Goal: Task Accomplishment & Management: Manage account settings

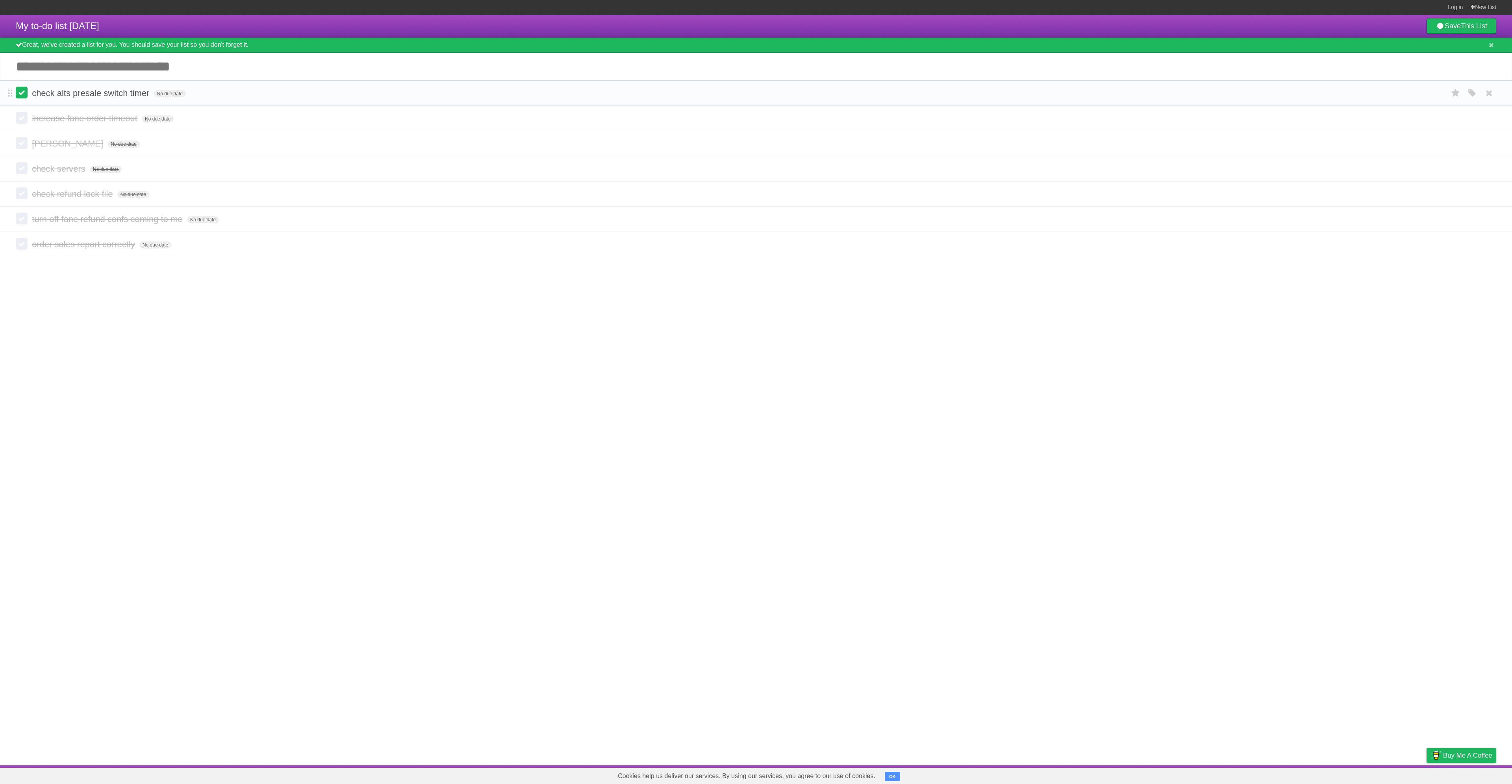
click at [25, 97] on label at bounding box center [22, 93] width 12 height 12
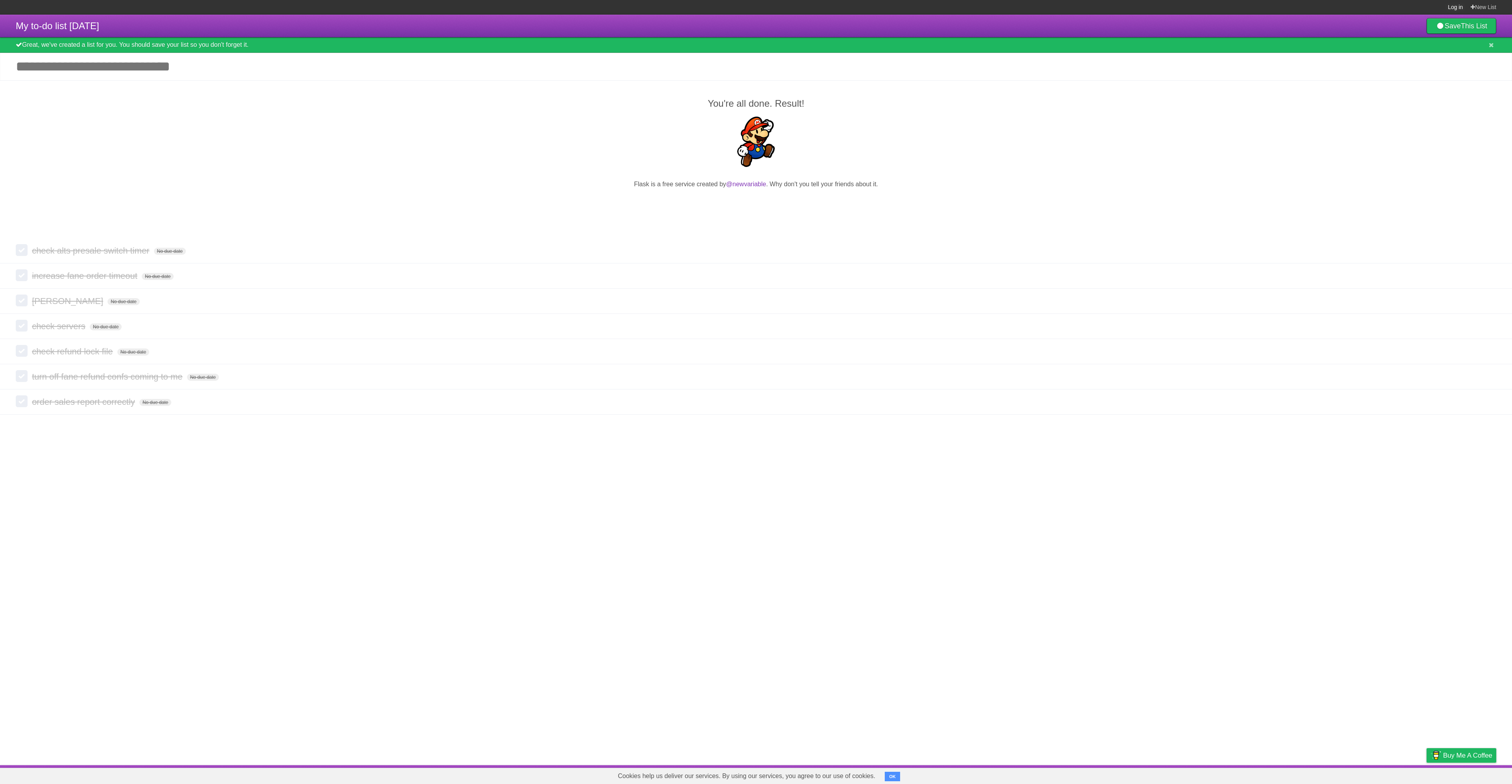
click at [1458, 8] on link "Log in" at bounding box center [1455, 7] width 15 height 14
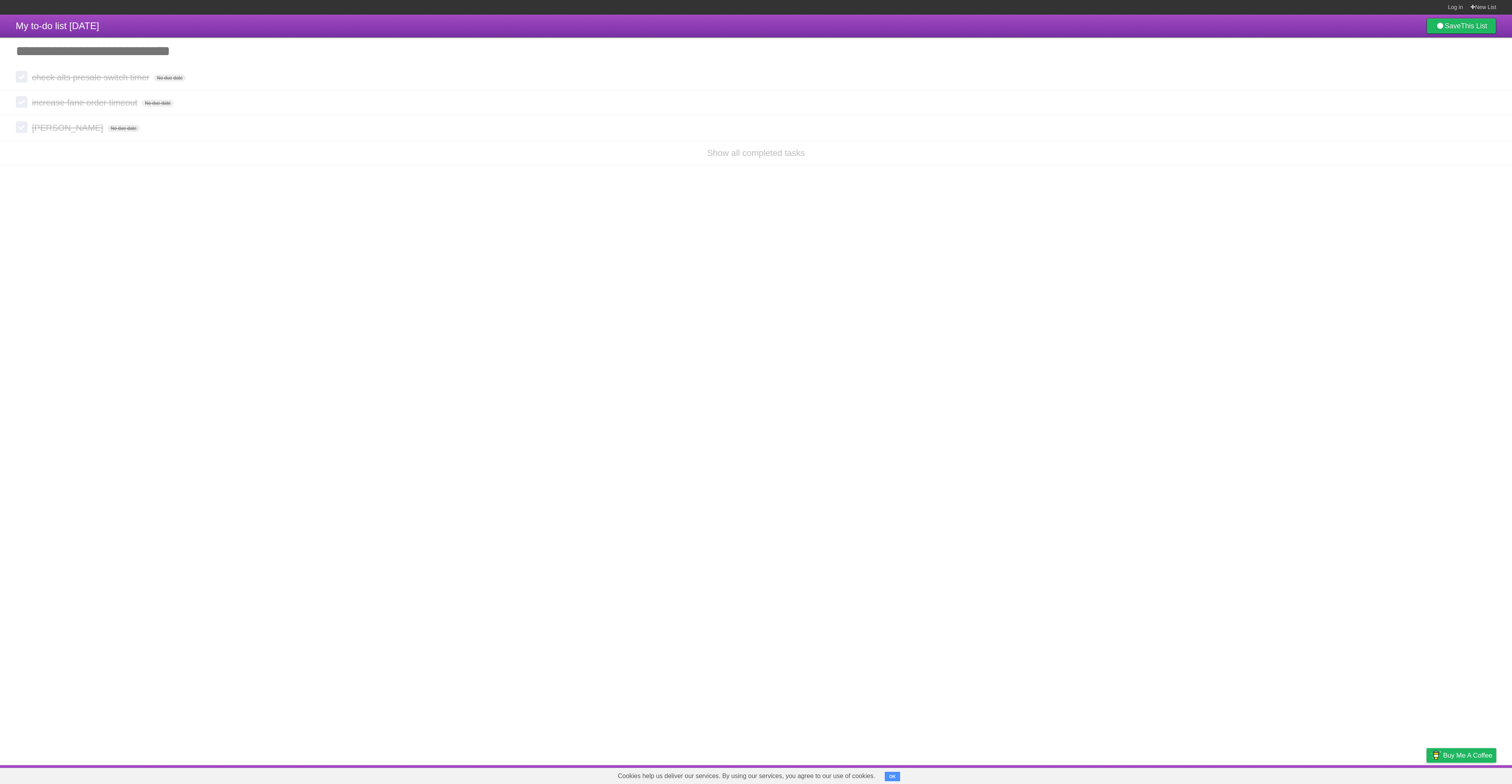
click at [892, 774] on button "OK" at bounding box center [892, 776] width 15 height 9
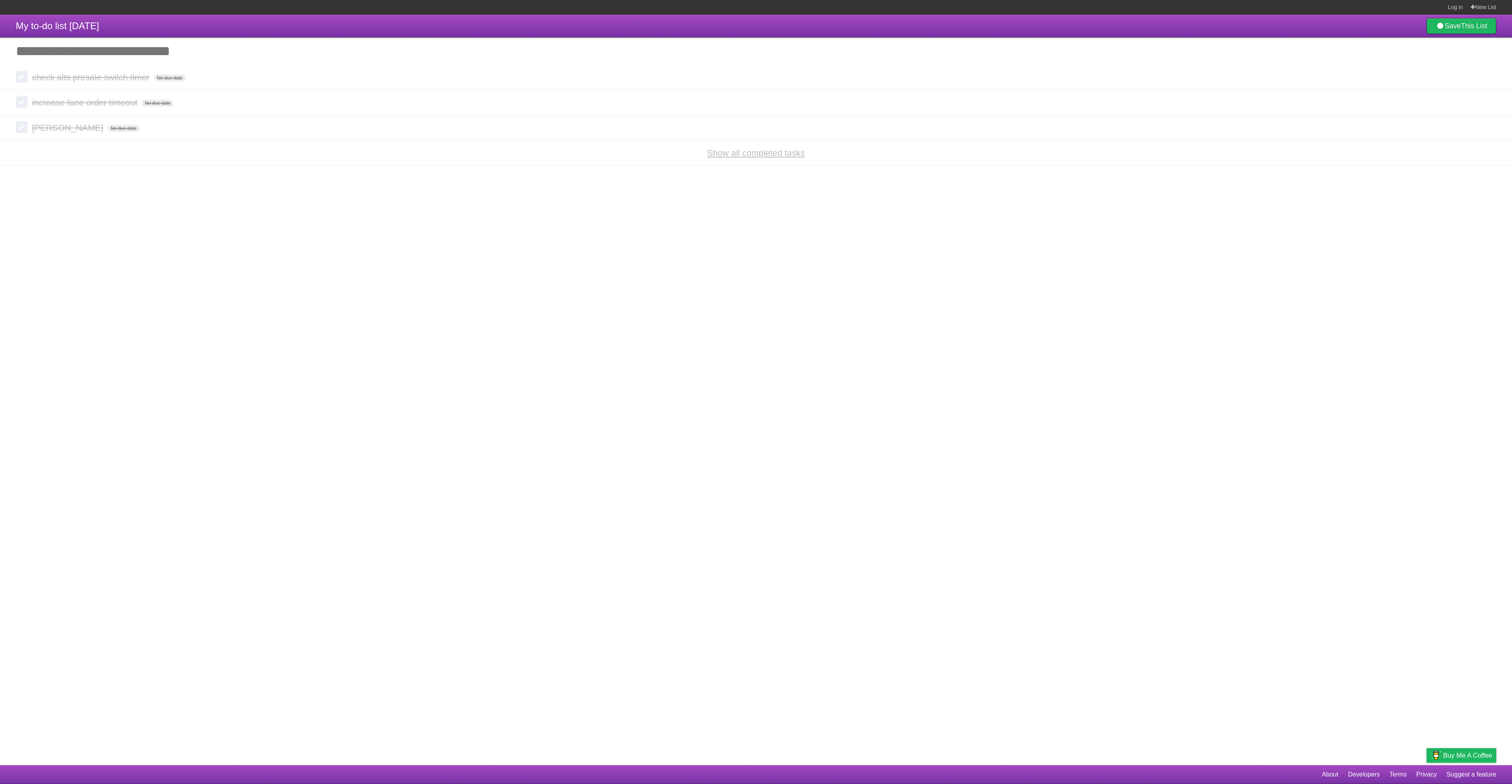
click at [782, 157] on link "Show all completed tasks" at bounding box center [756, 153] width 97 height 10
click at [1452, 9] on link "Log in" at bounding box center [1455, 7] width 15 height 14
